Goal: Contribute content: Contribute content

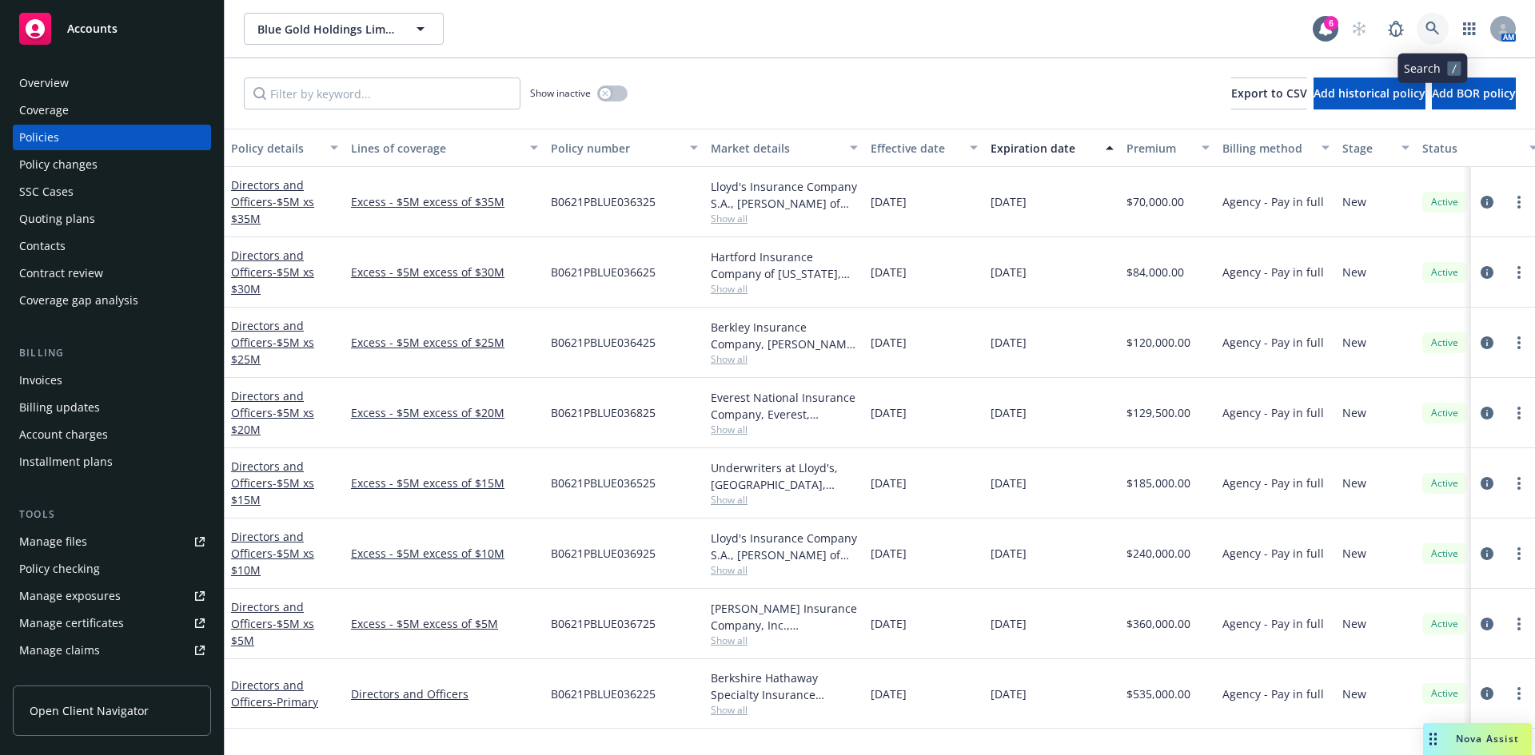
click at [1436, 17] on link at bounding box center [1432, 29] width 32 height 32
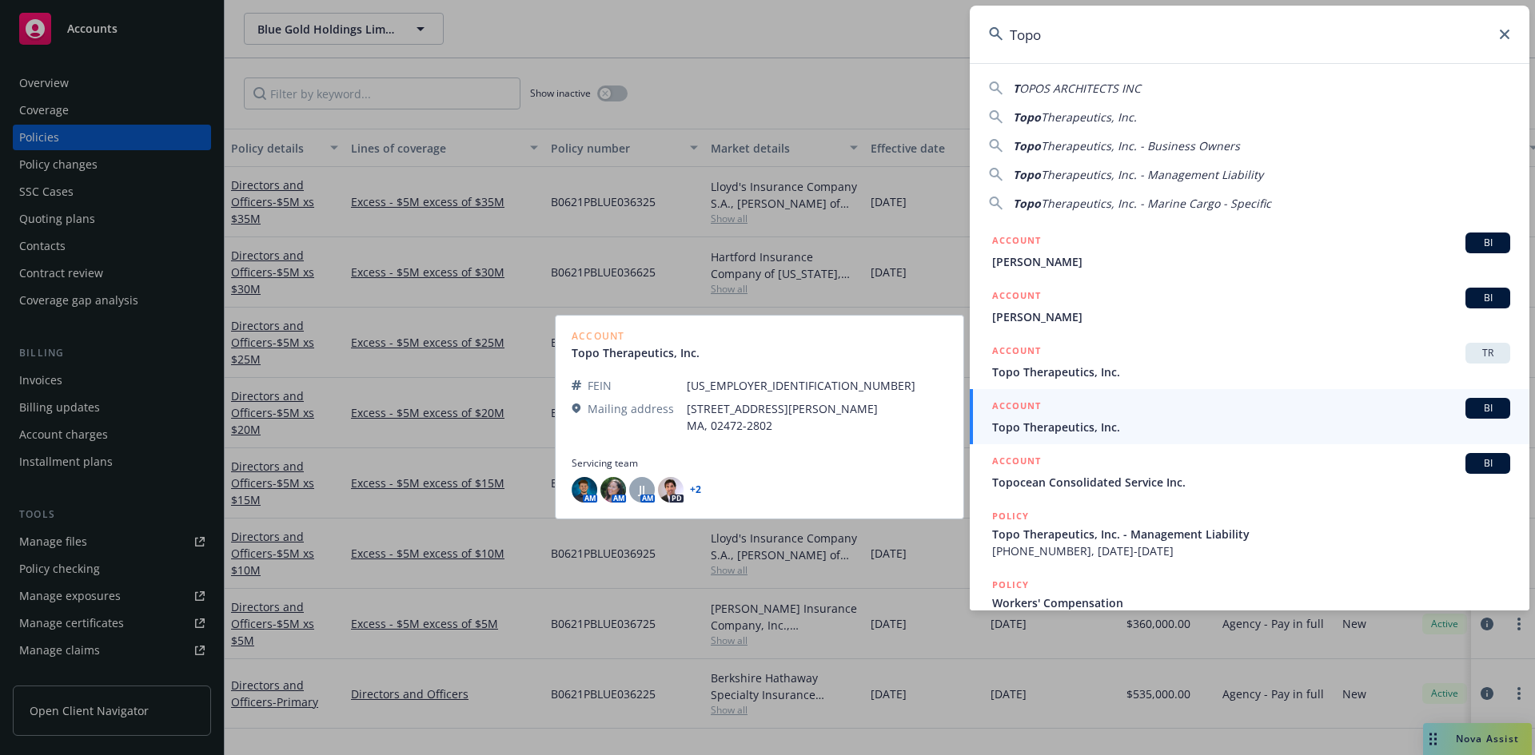
type input "Topo"
click at [1062, 426] on span "Topo Therapeutics, Inc." at bounding box center [1251, 427] width 518 height 17
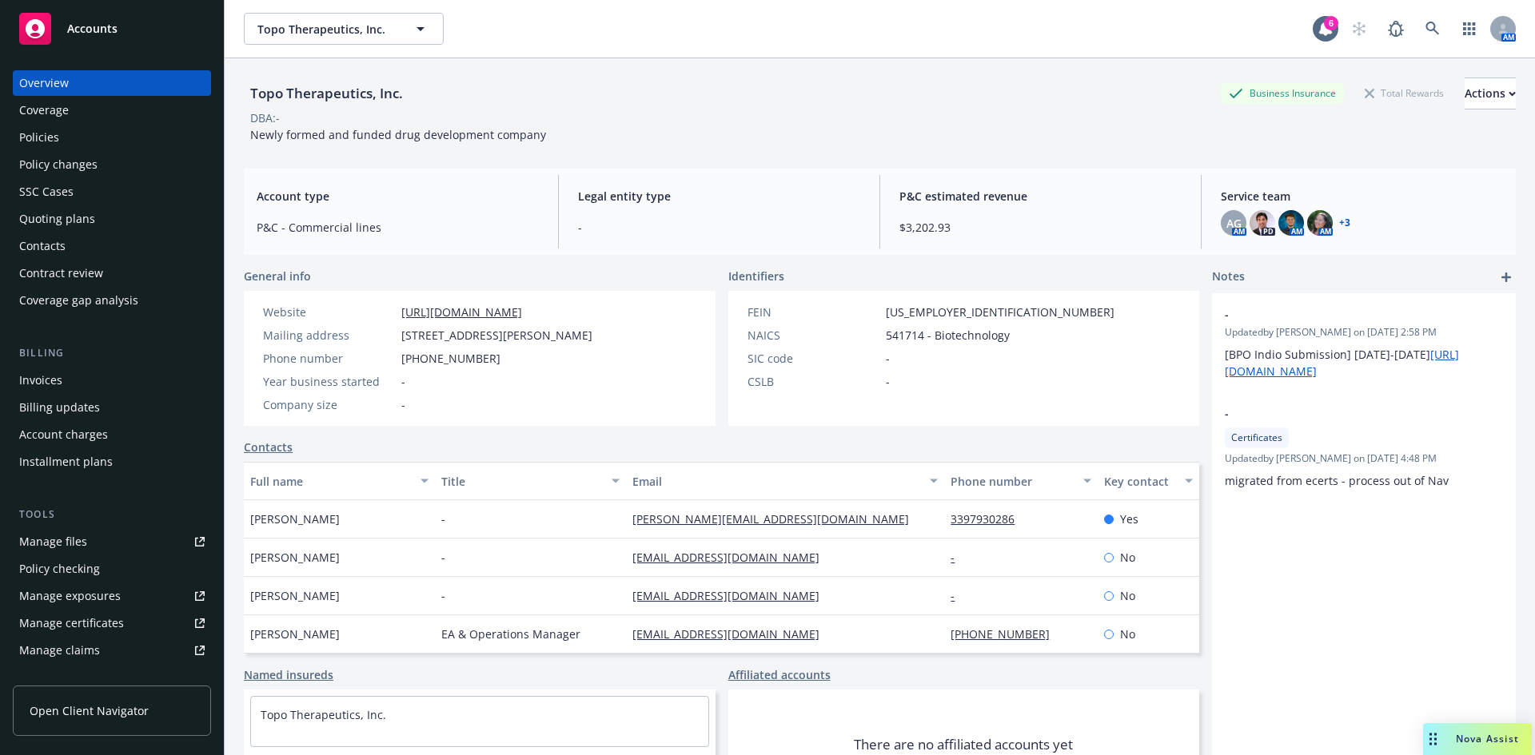
click at [55, 135] on div "Policies" at bounding box center [39, 138] width 40 height 26
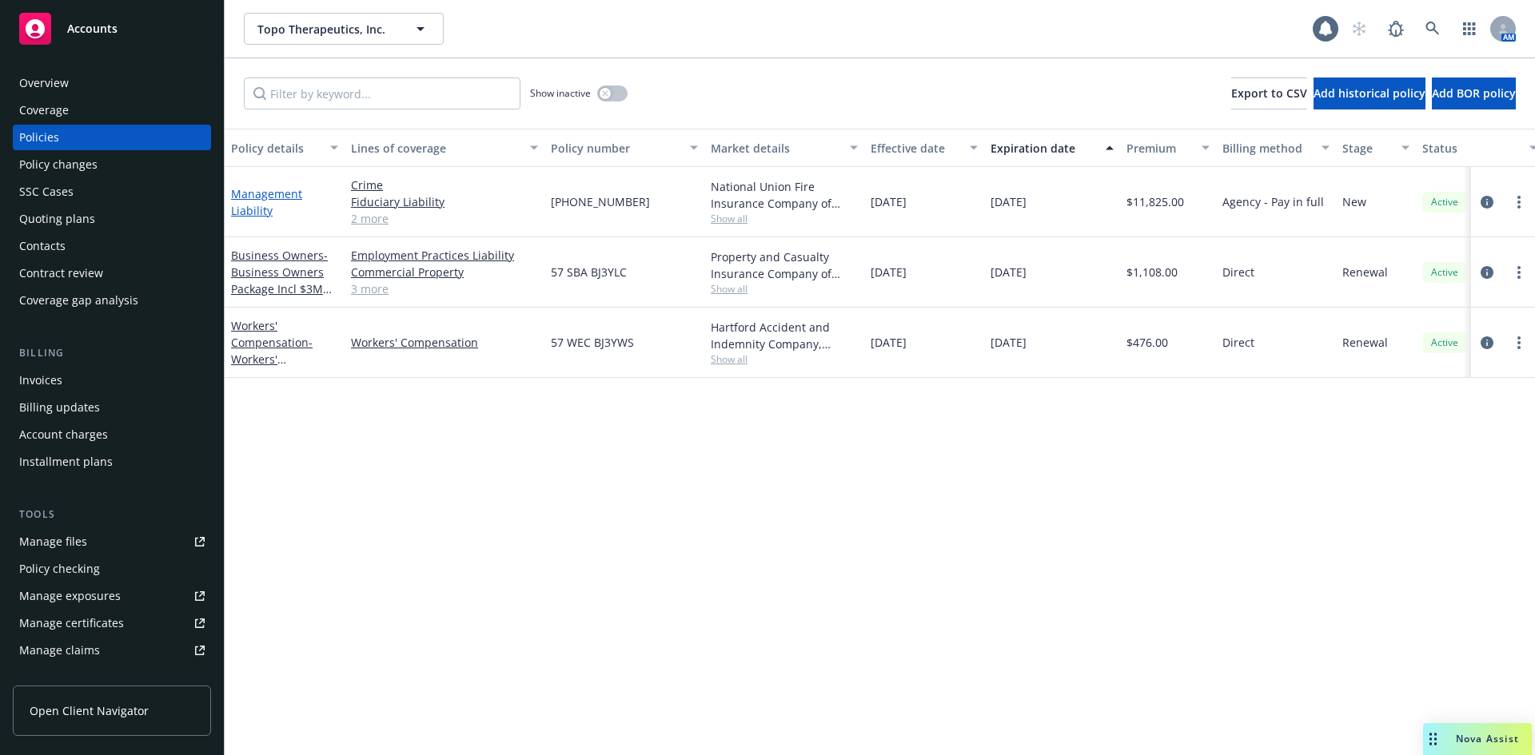
click at [253, 210] on link "Management Liability" at bounding box center [266, 202] width 71 height 32
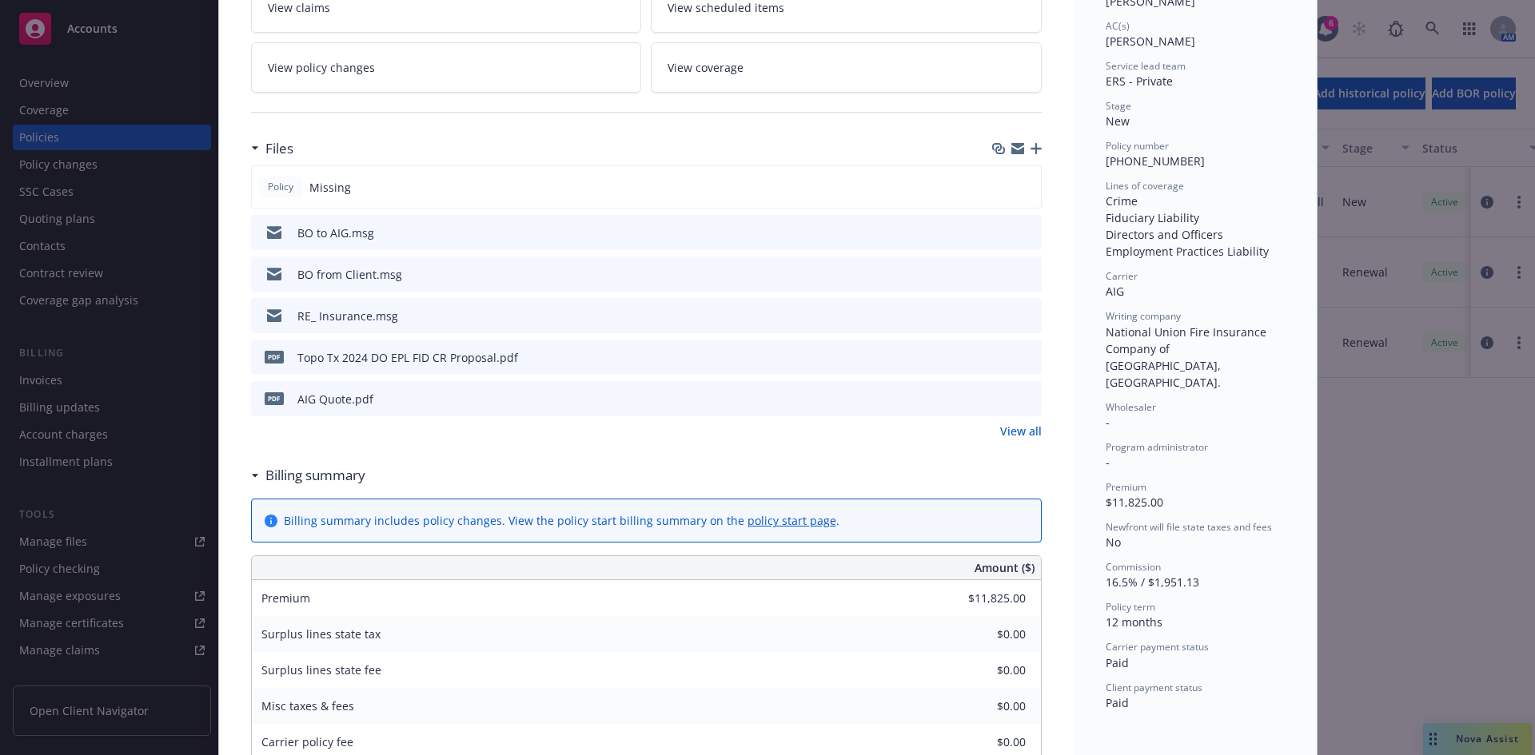
scroll to position [319, 0]
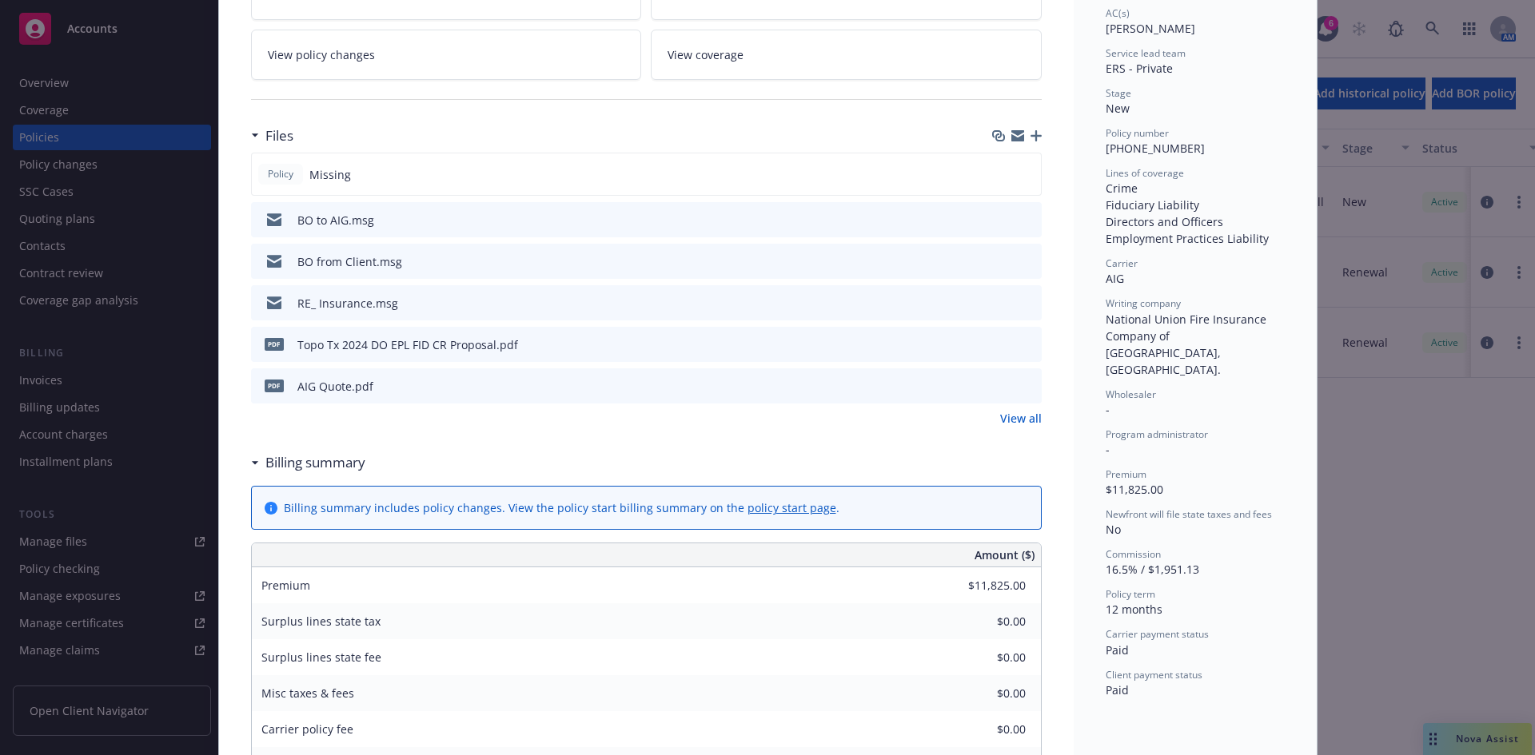
click at [1000, 420] on link "View all" at bounding box center [1021, 418] width 42 height 17
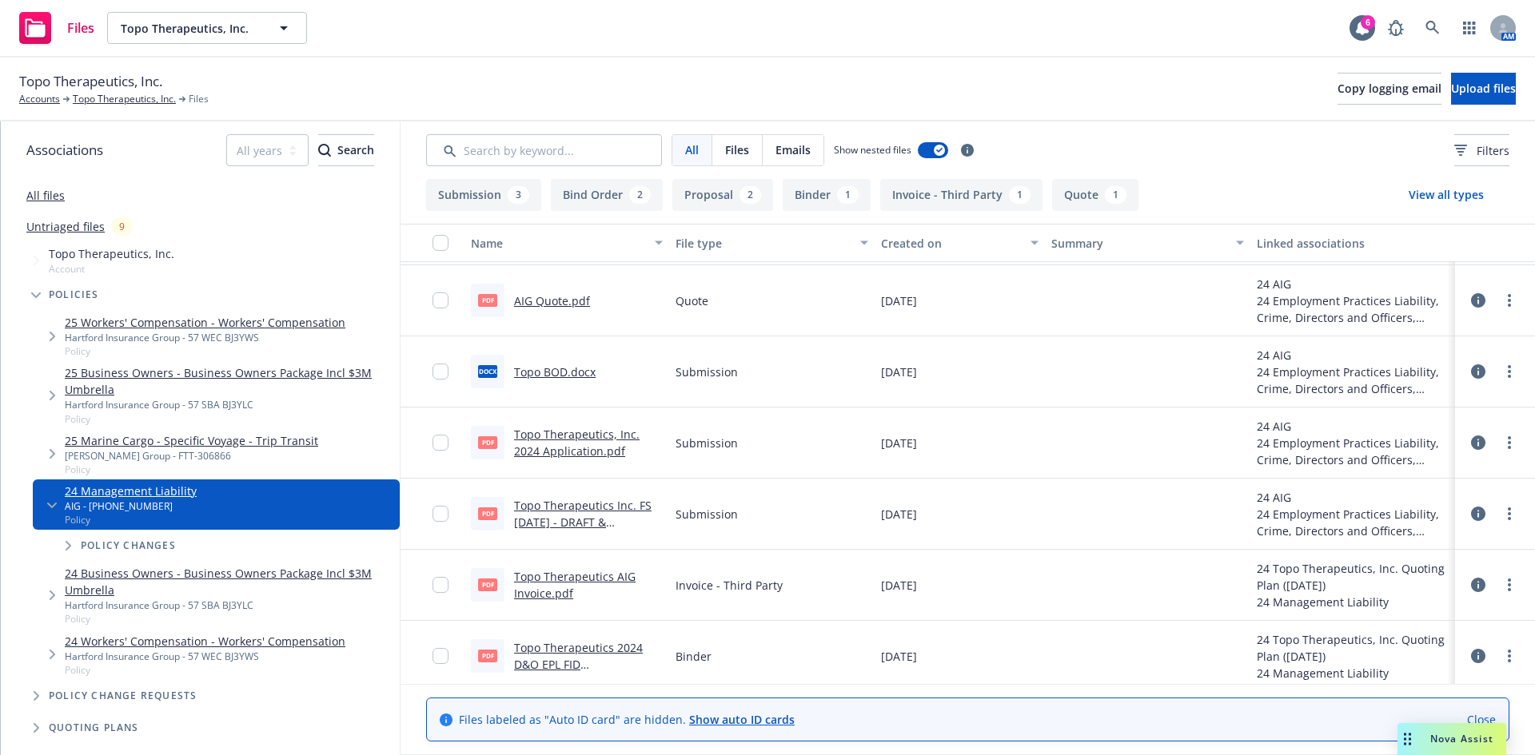
scroll to position [287, 0]
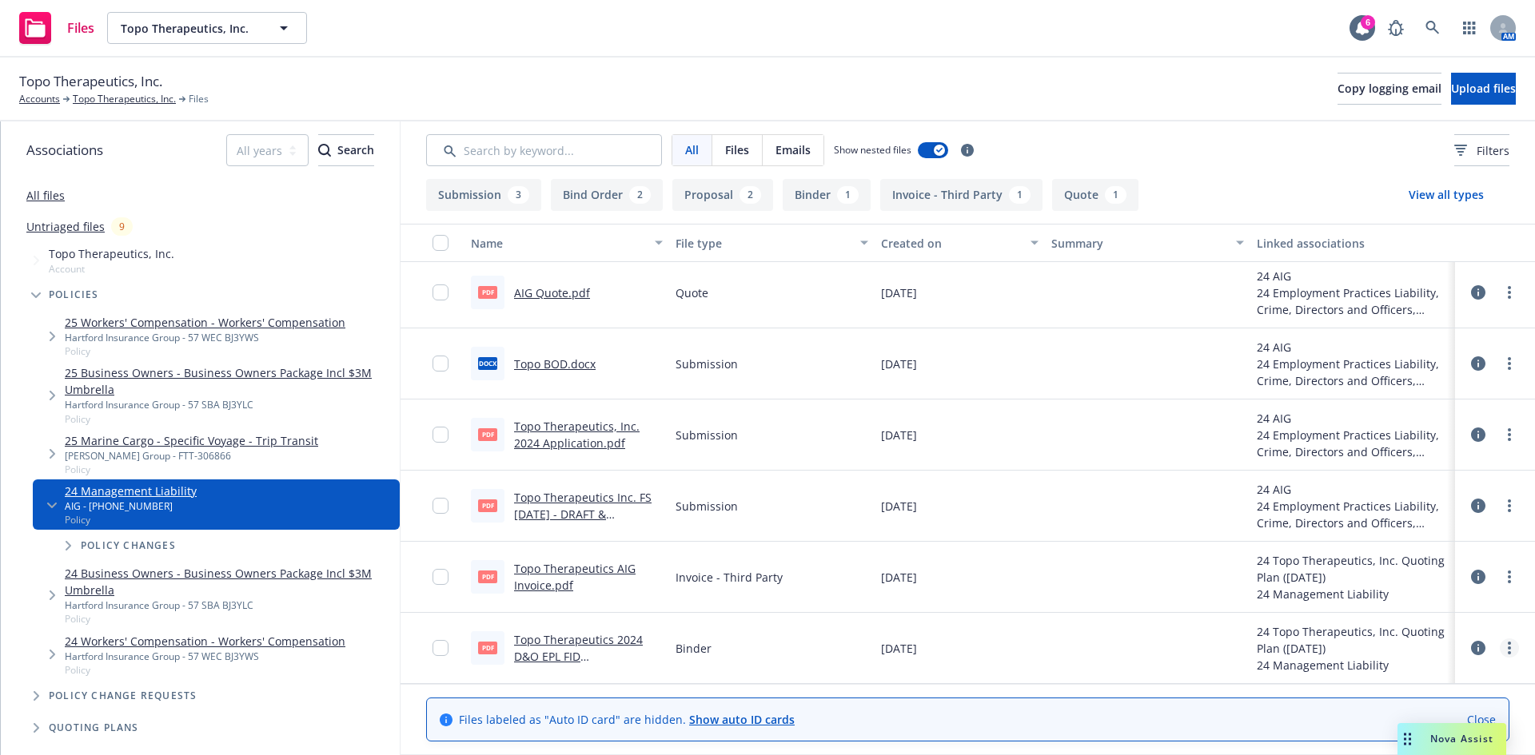
click at [1499, 646] on link "more" at bounding box center [1508, 648] width 19 height 19
click at [1425, 560] on link "Download" at bounding box center [1438, 564] width 159 height 32
click at [1435, 31] on icon at bounding box center [1432, 28] width 14 height 14
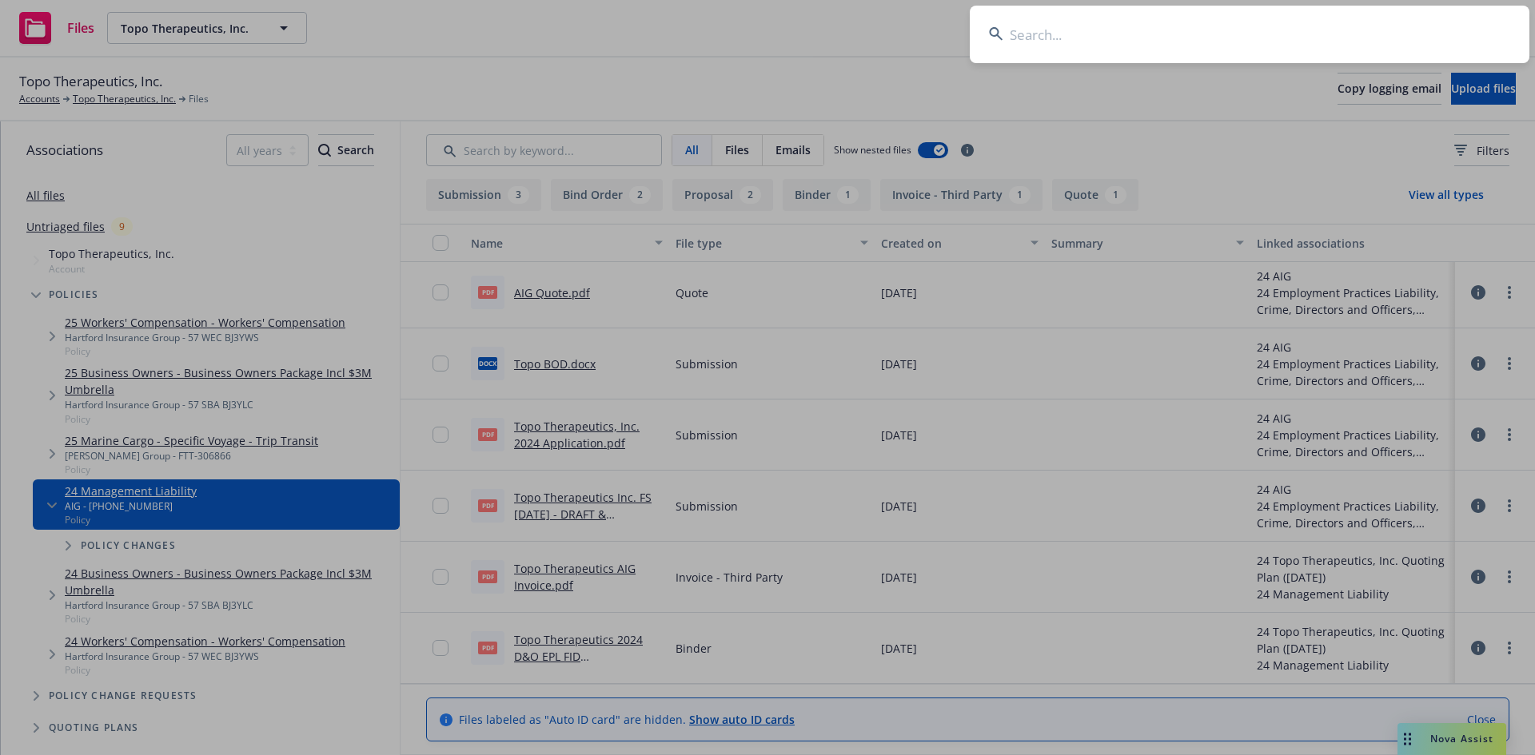
type input "Perception Capital"
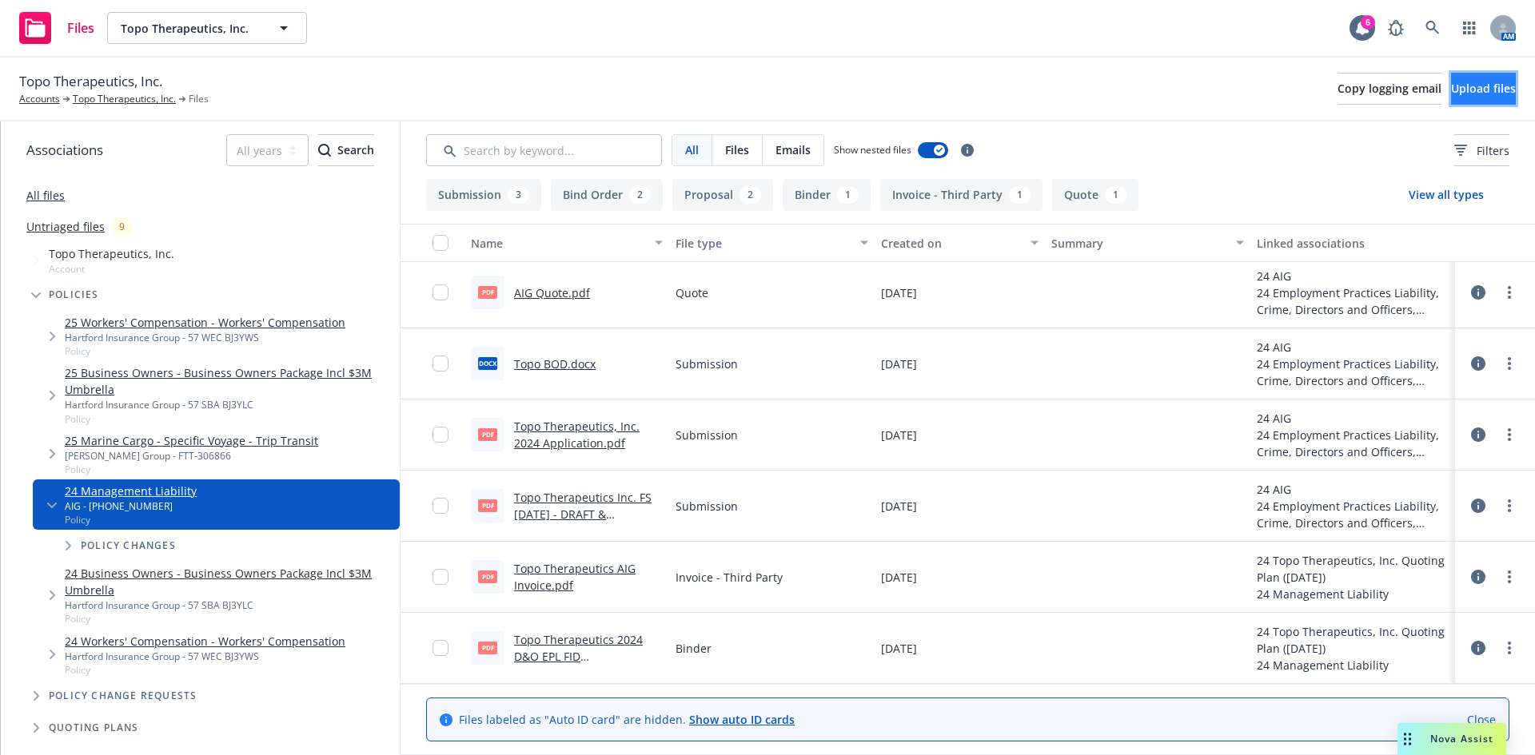
click at [1462, 101] on button "Upload files" at bounding box center [1483, 89] width 65 height 32
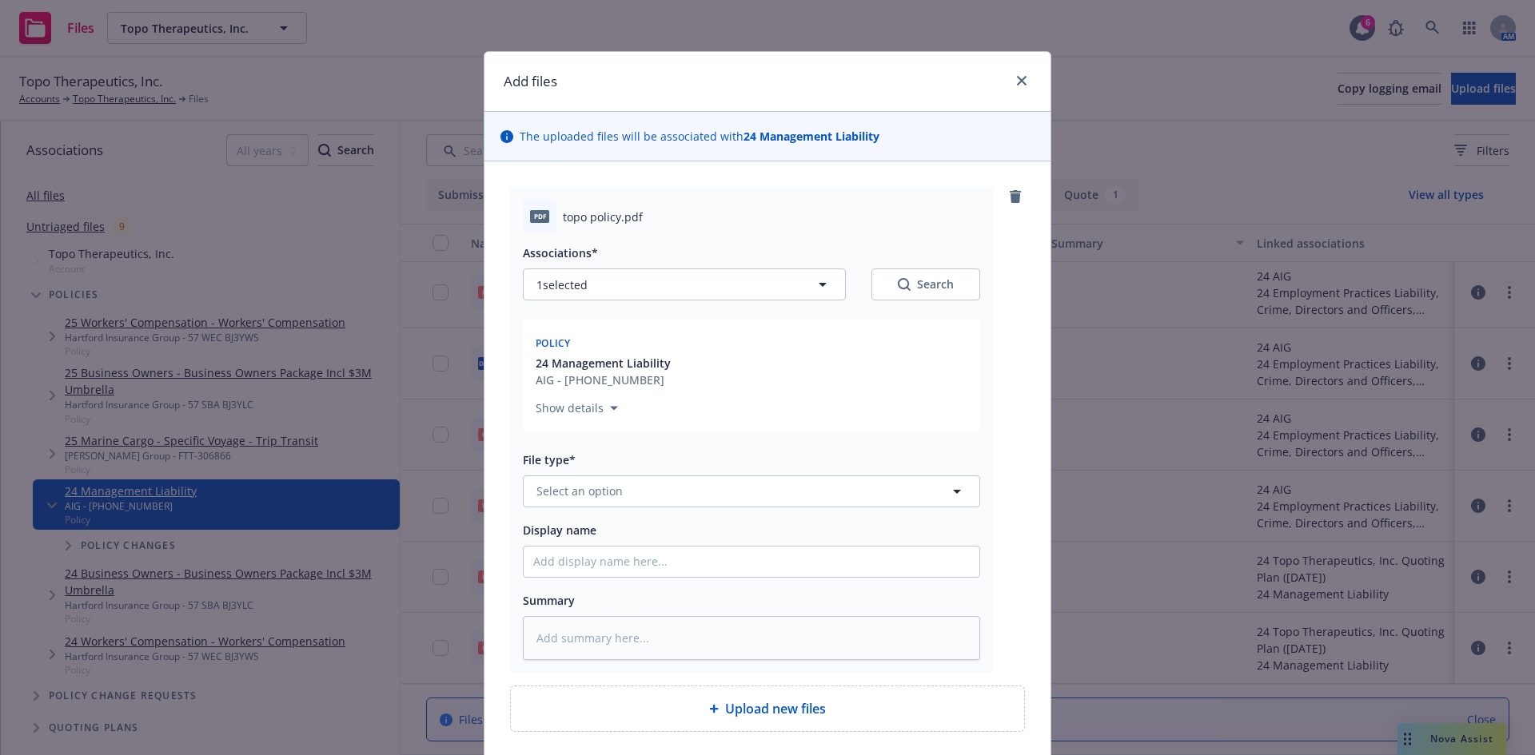
type textarea "x"
click at [573, 490] on span "Select an option" at bounding box center [579, 491] width 86 height 17
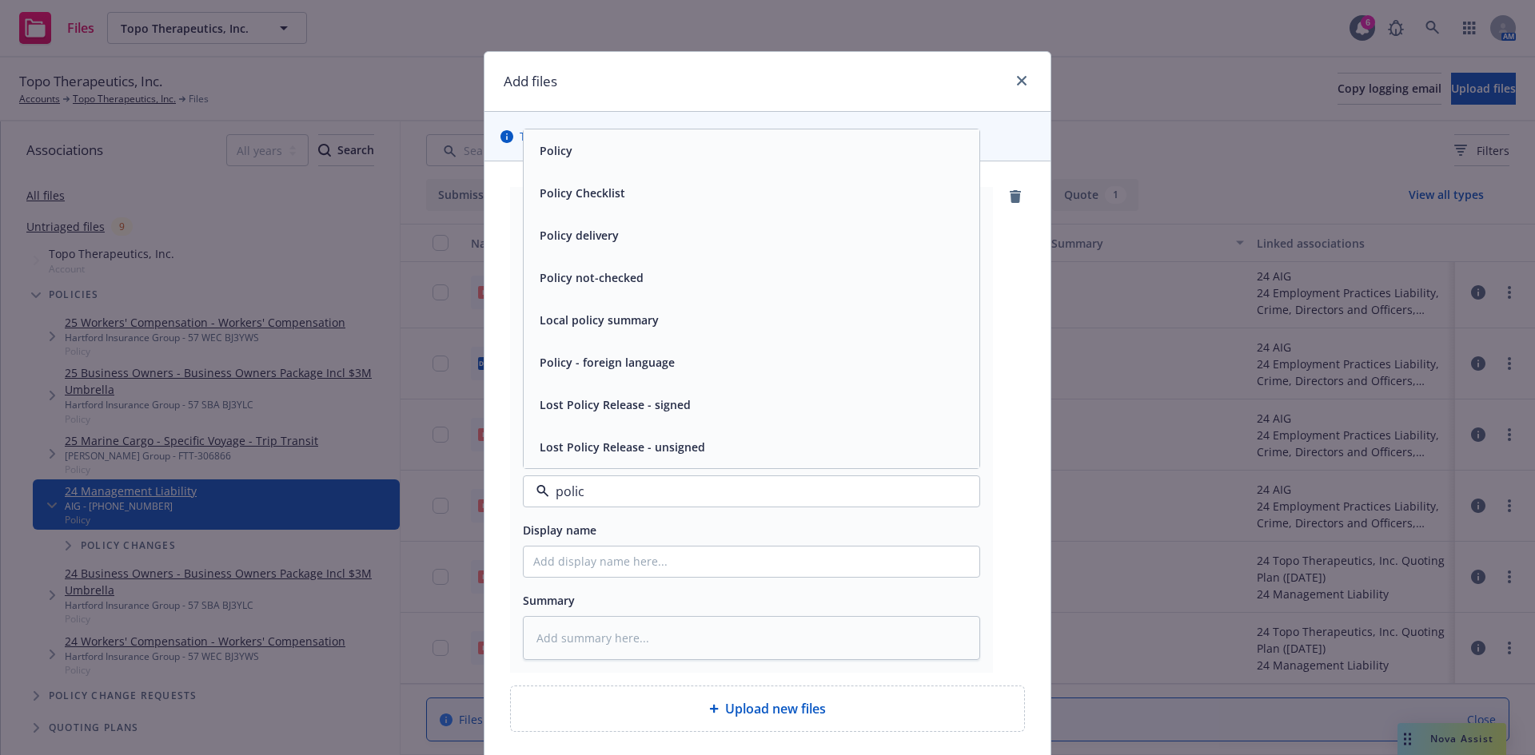
type input "policy"
click at [587, 149] on div "Policy" at bounding box center [751, 150] width 436 height 23
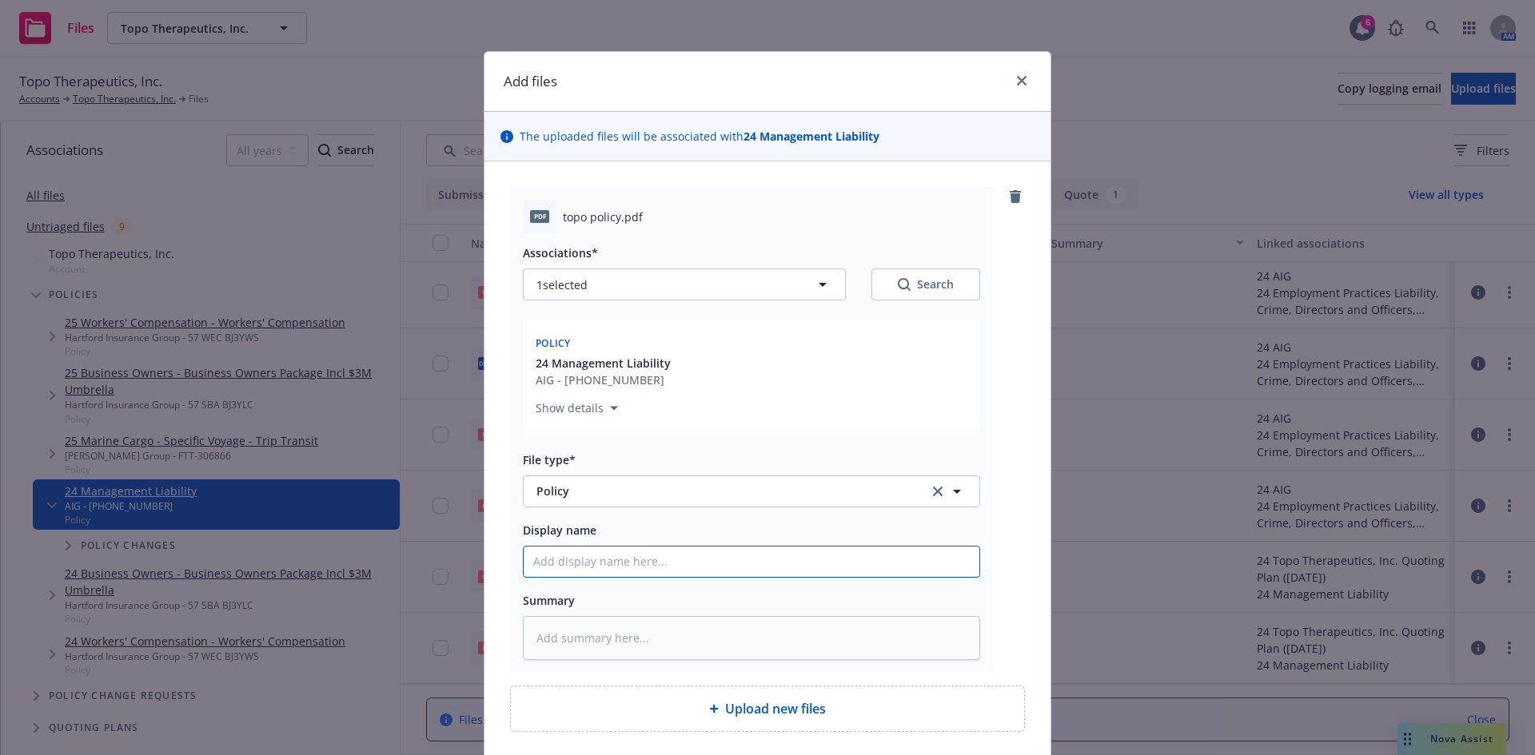
click at [568, 555] on input "Display name" at bounding box center [752, 562] width 456 height 30
type textarea "x"
type input "2"
type textarea "x"
type input "20"
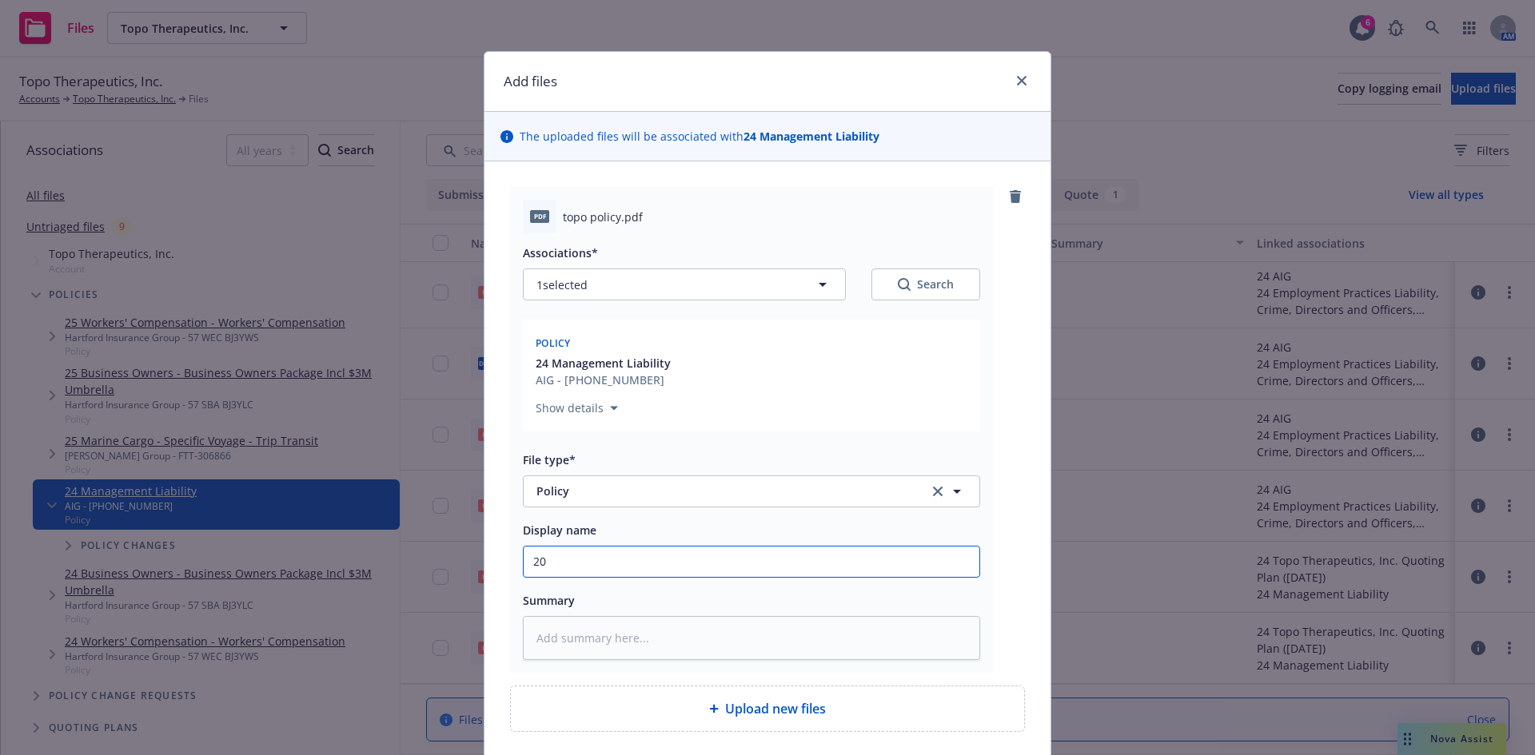
type textarea "x"
type input "202"
type textarea "x"
type input "2024"
type textarea "x"
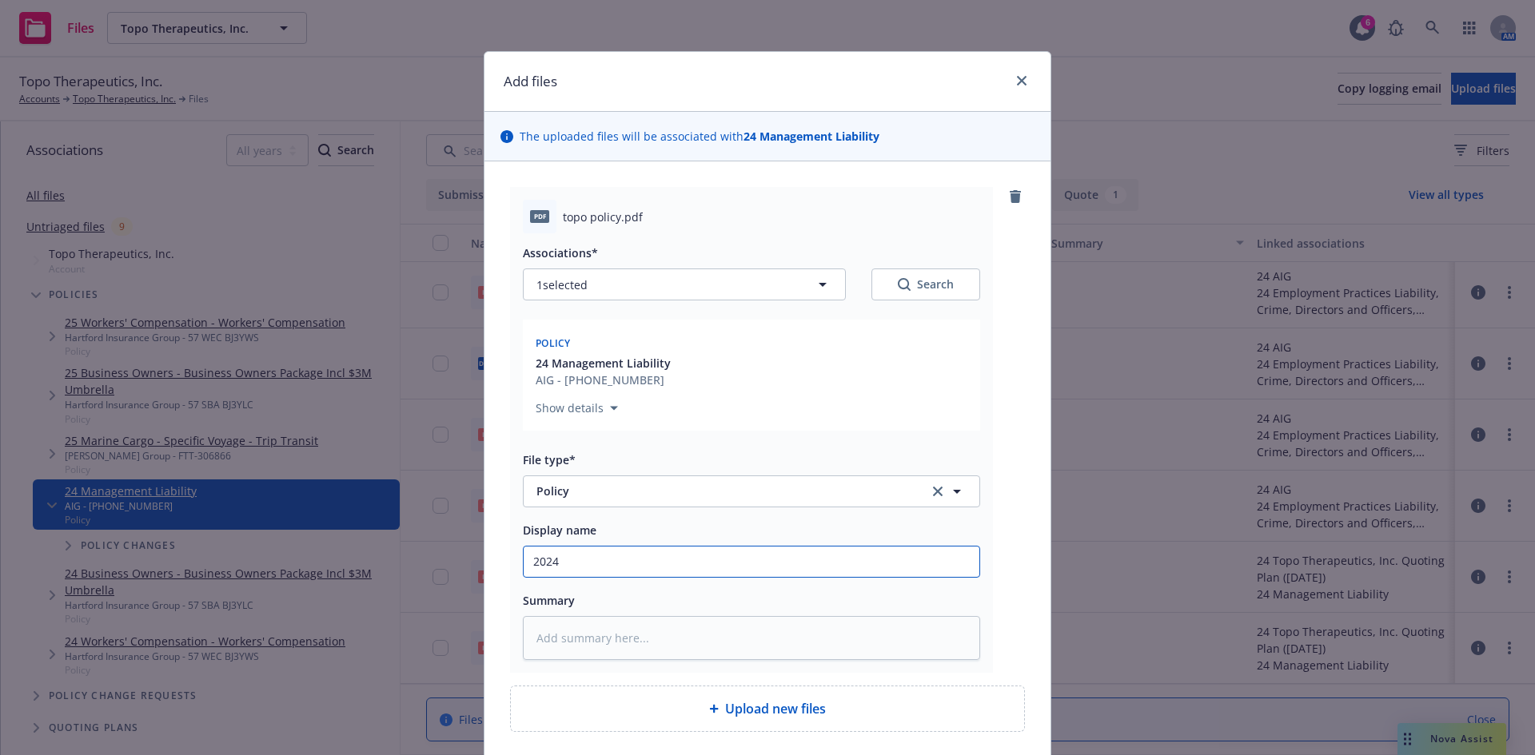
type input "2024-"
type textarea "x"
type input "2024-2"
type textarea "x"
type input "2024-25"
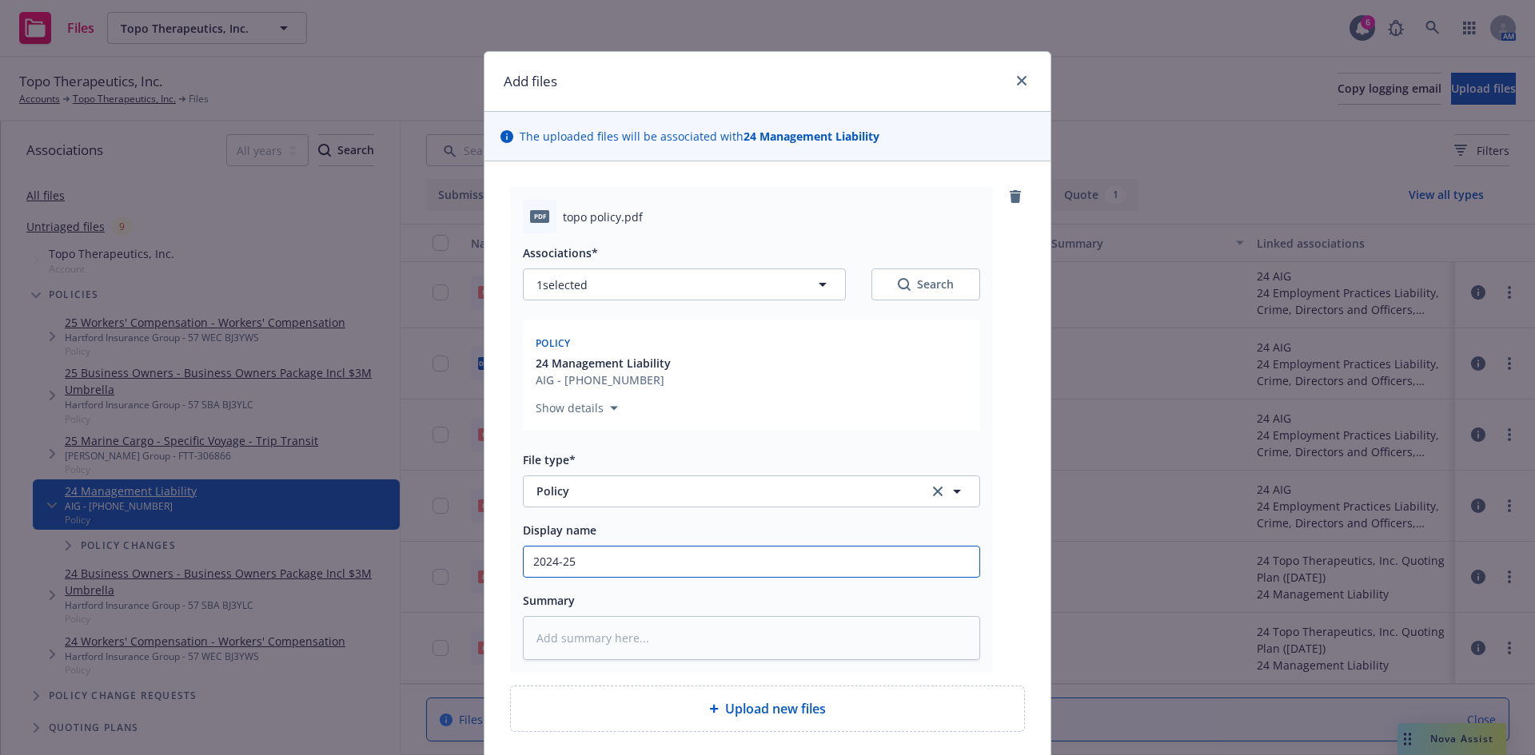
type textarea "x"
type input "2024-25"
type textarea "x"
type input "2024-25 M"
type textarea "x"
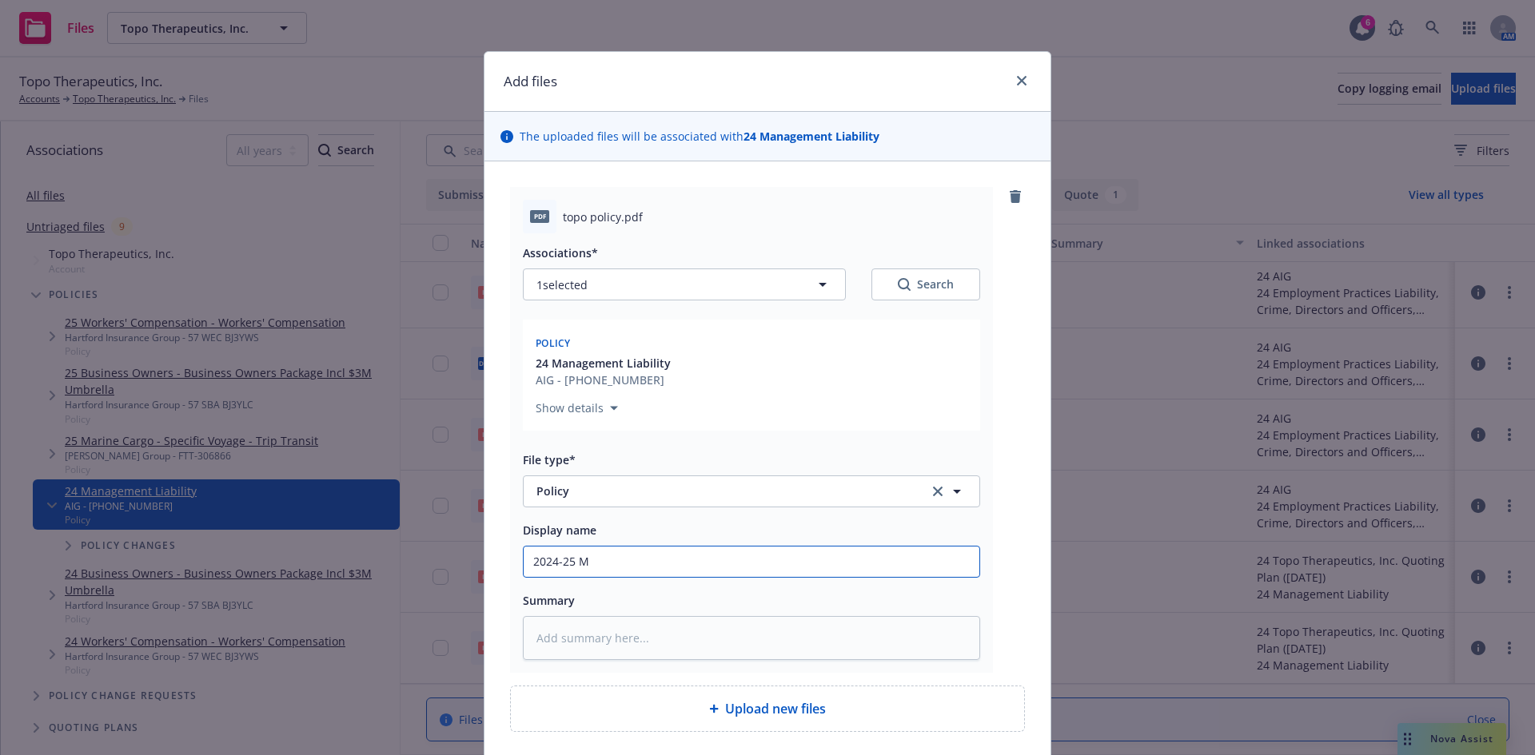
type input "2024-25 ML"
type textarea "x"
type input "2024-25 ML"
type textarea "x"
type input "2024-25 ML P"
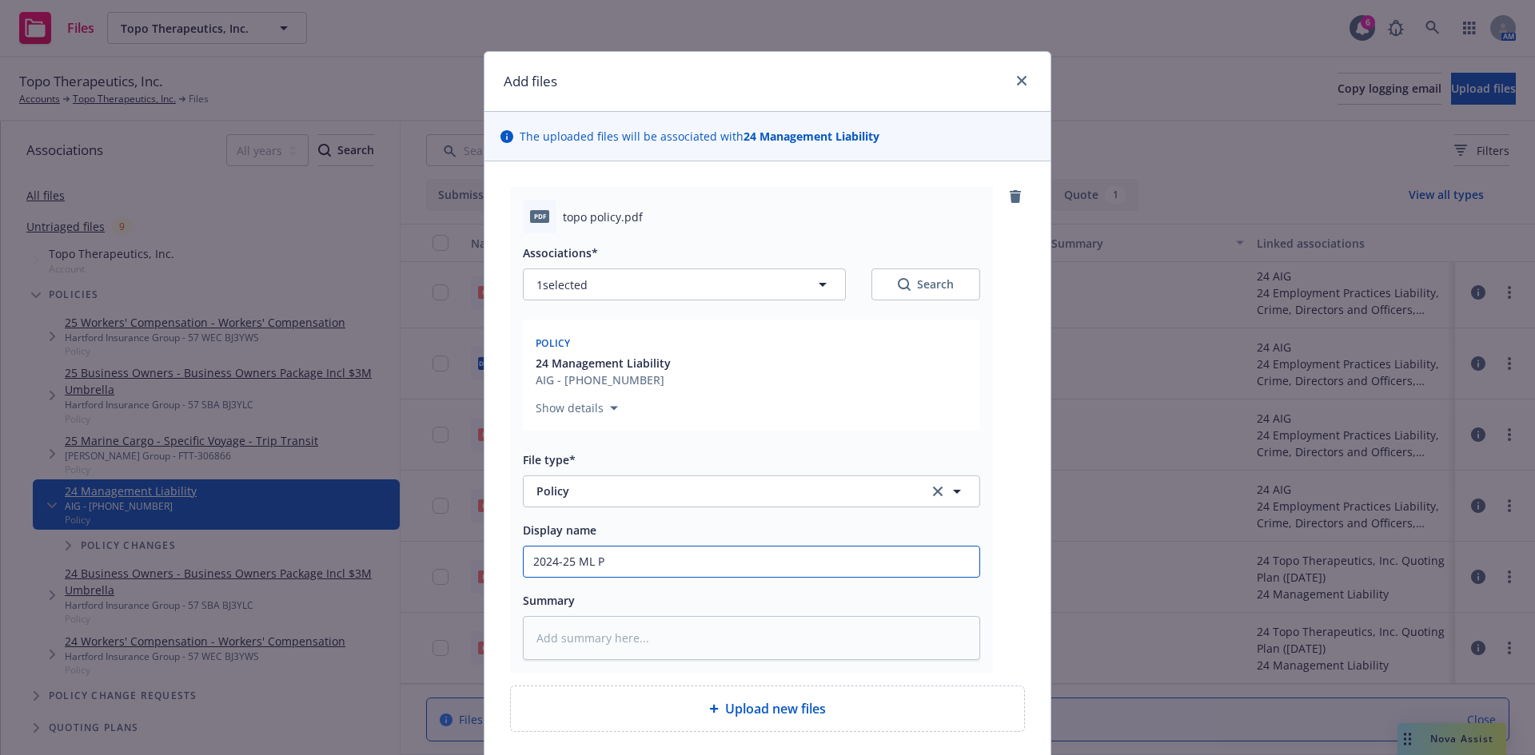
type textarea "x"
type input "2024-25 ML Po"
type textarea "x"
type input "2024-25 ML Pol"
type textarea "x"
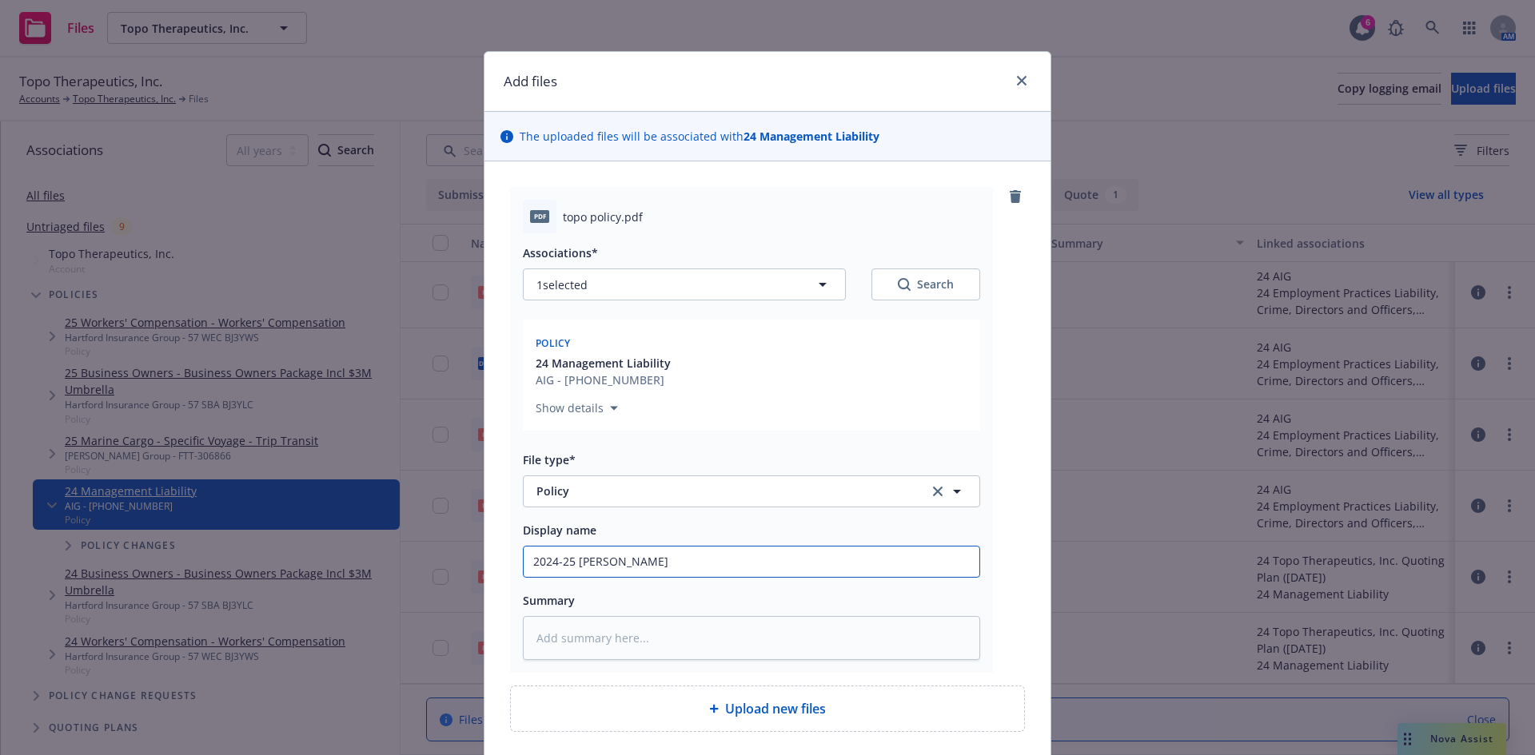
type input "2024-25 ML Polic"
type textarea "x"
type input "2024-25 ML Policy"
type textarea "x"
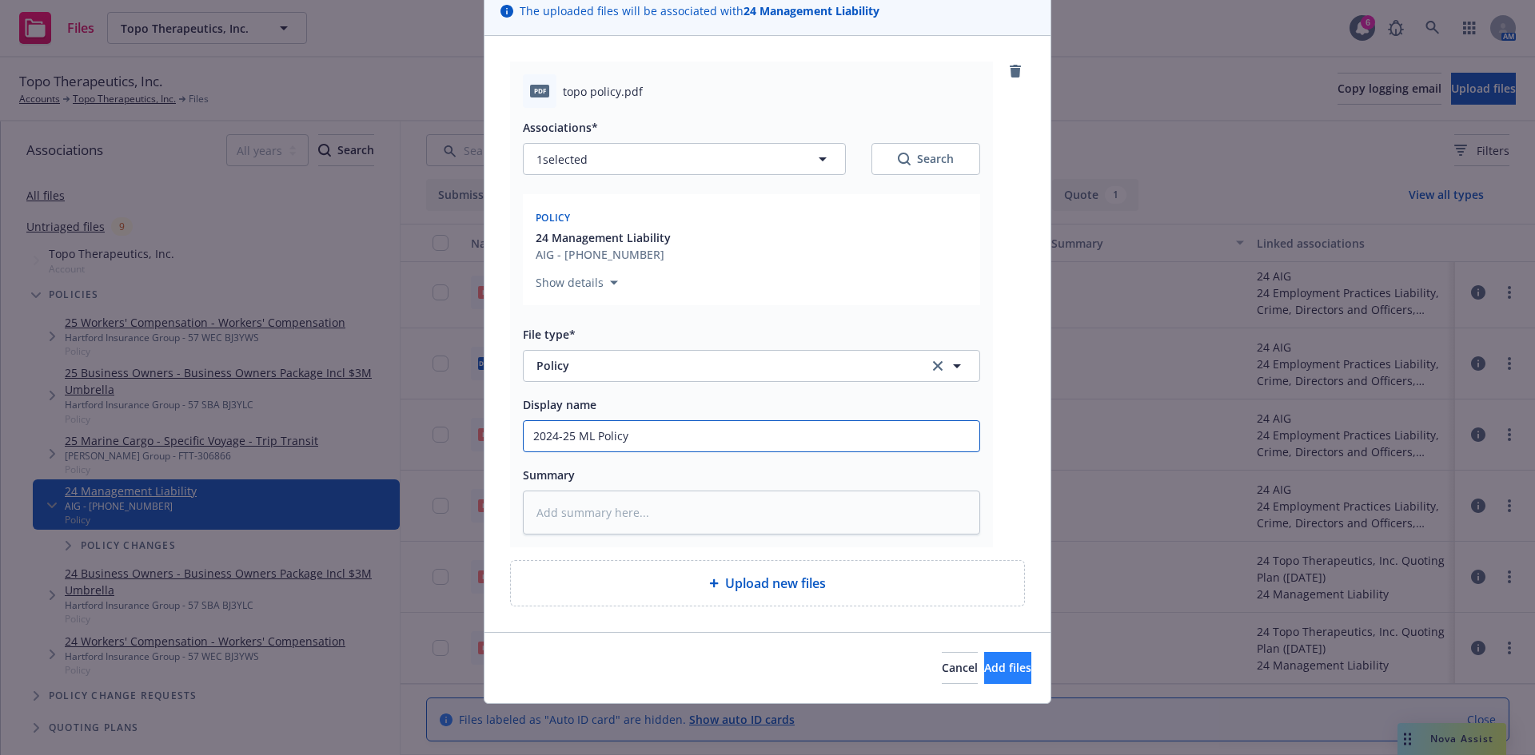
type input "2024-25 ML Policy"
click at [986, 662] on span "Add files" at bounding box center [1007, 667] width 47 height 15
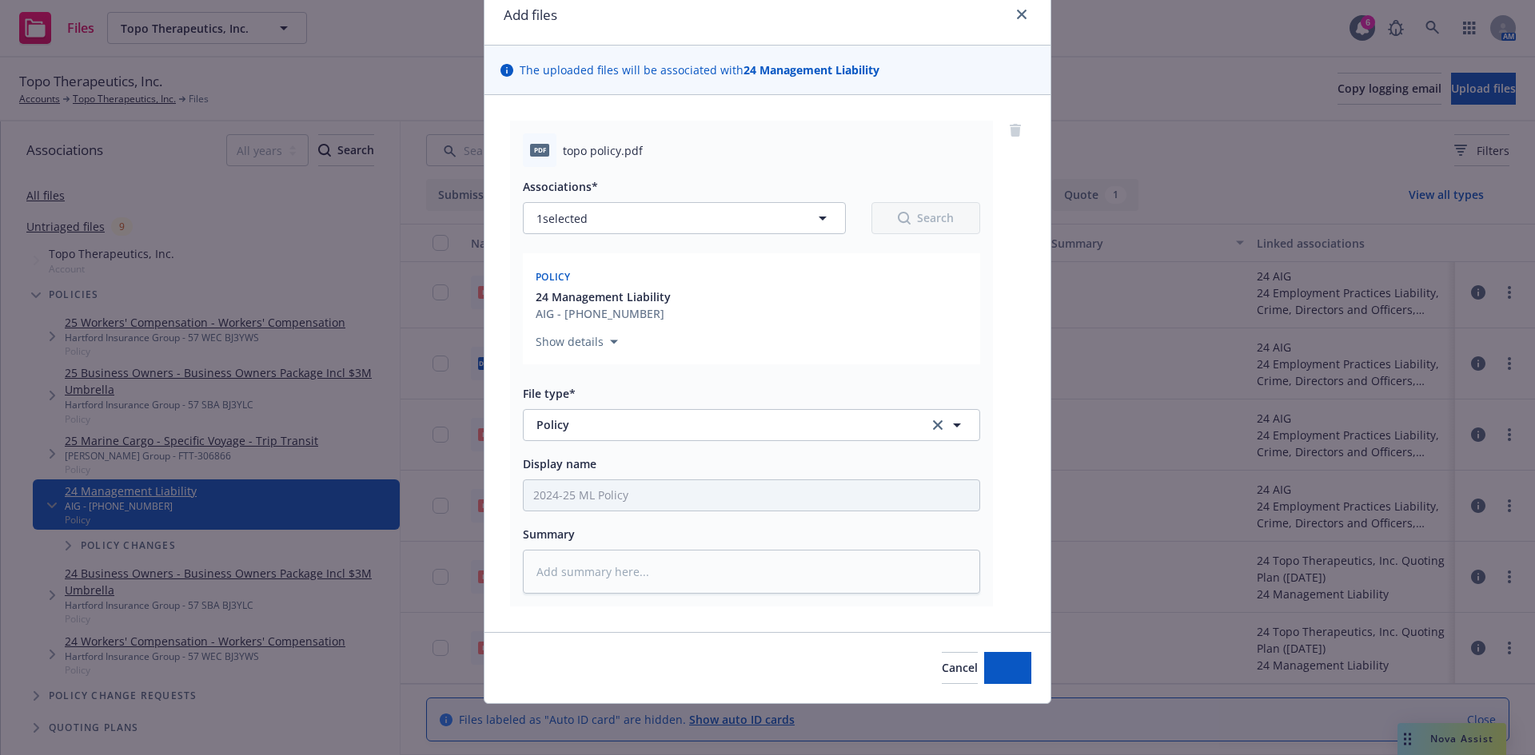
scroll to position [66, 0]
type textarea "x"
